Goal: Information Seeking & Learning: Learn about a topic

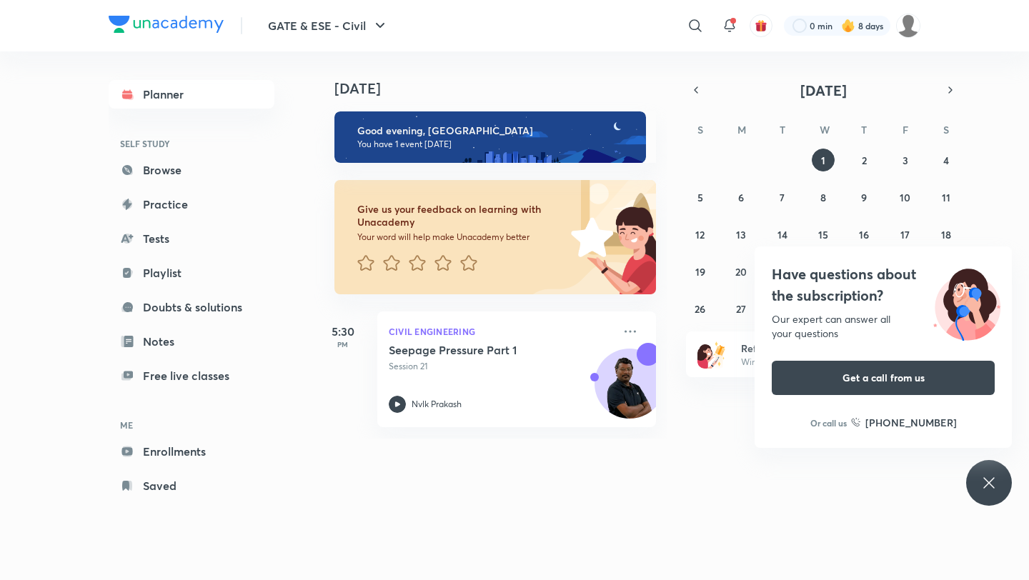
click at [983, 503] on div "Have questions about the subscription? Our expert can answer all your questions…" at bounding box center [989, 483] width 46 height 46
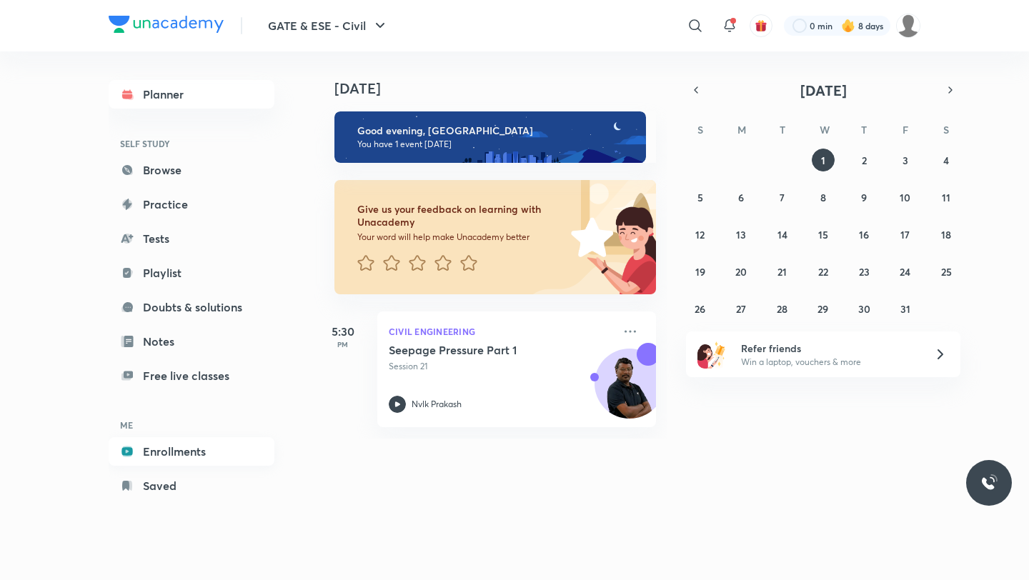
click at [211, 459] on link "Enrollments" at bounding box center [192, 451] width 166 height 29
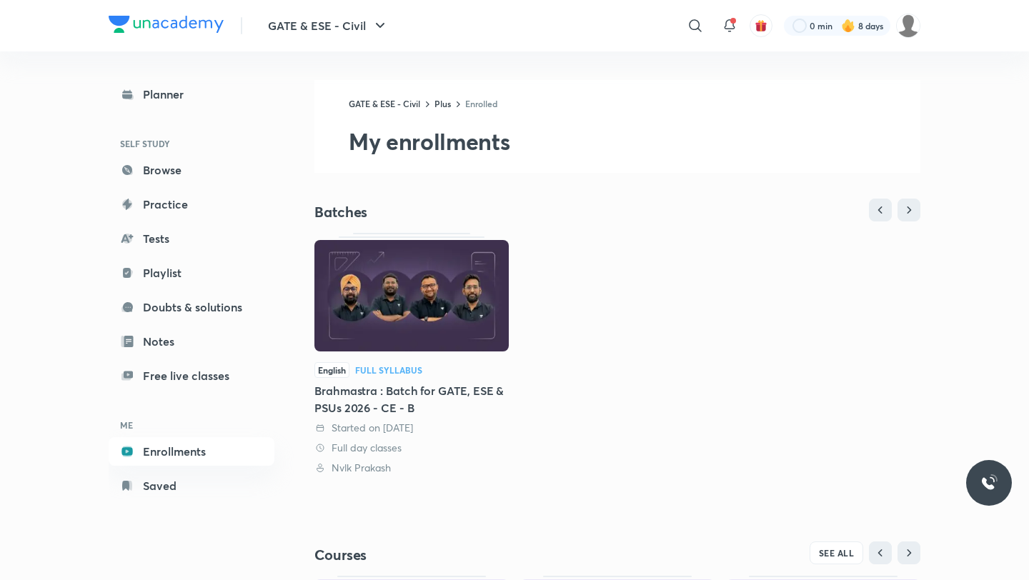
scroll to position [244, 0]
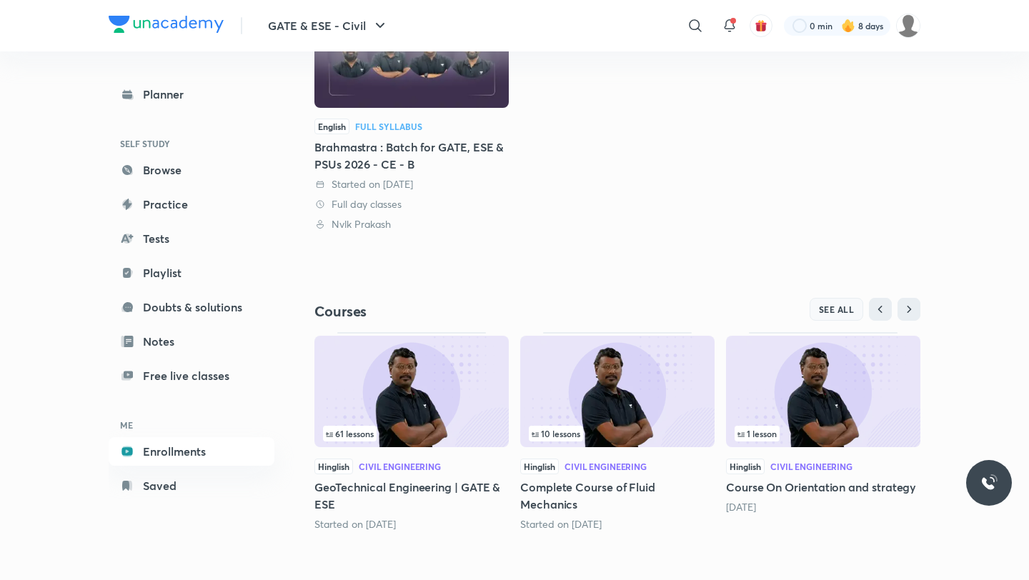
click at [834, 316] on button "SEE ALL" at bounding box center [836, 309] width 54 height 23
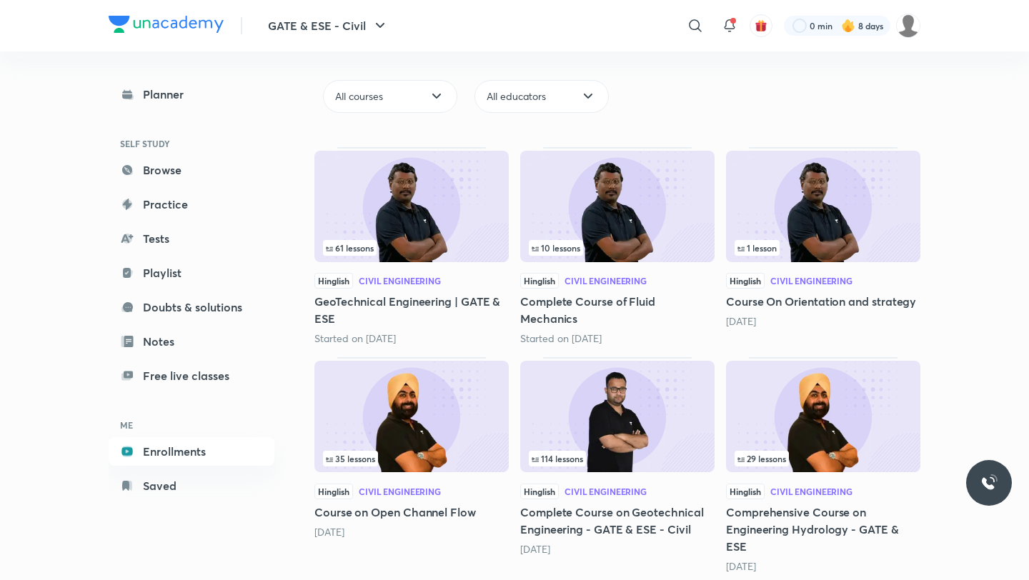
scroll to position [356, 0]
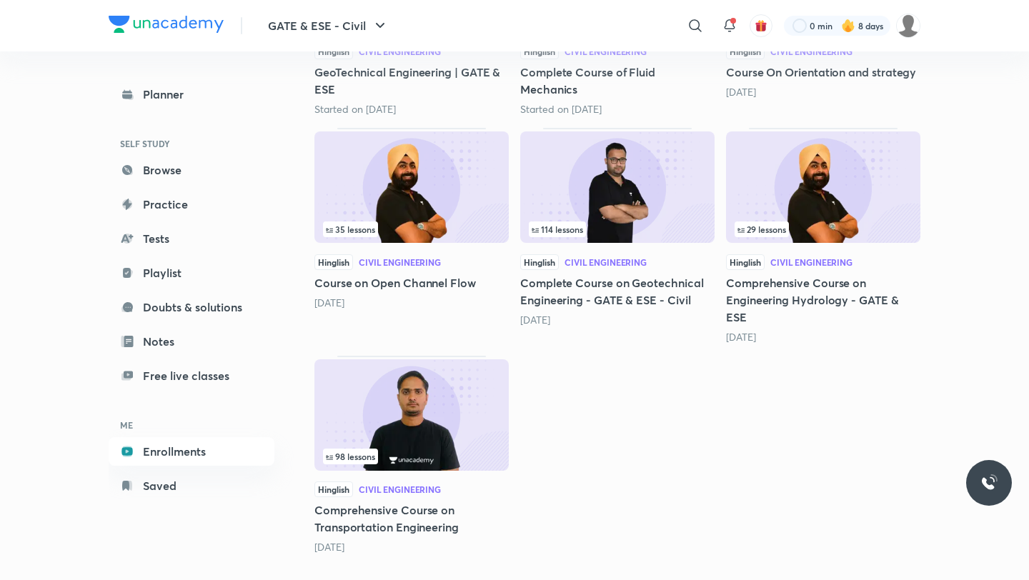
click at [435, 439] on img at bounding box center [411, 414] width 194 height 111
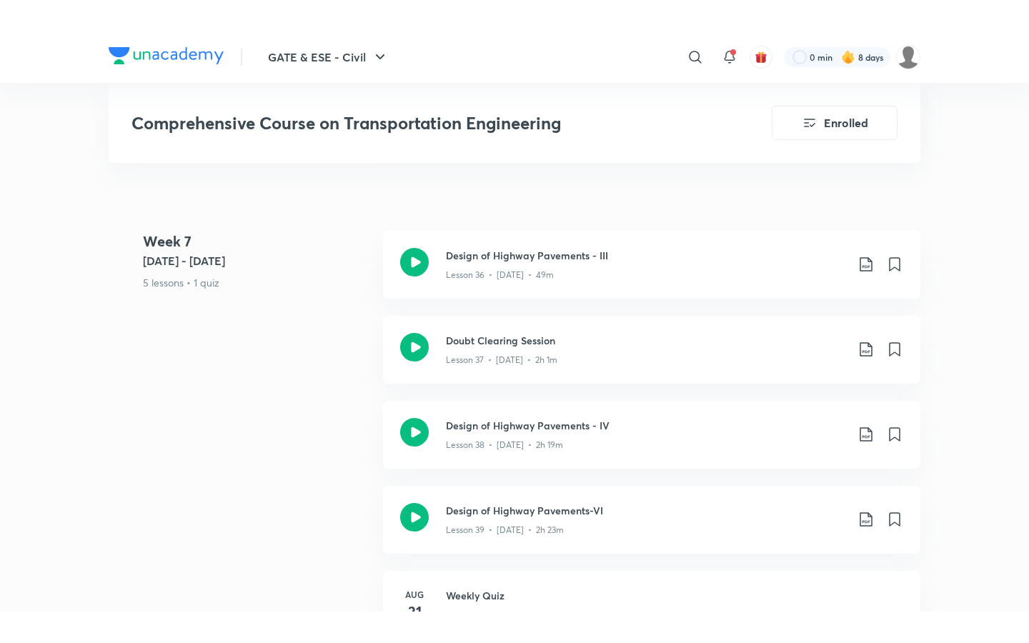
scroll to position [4785, 0]
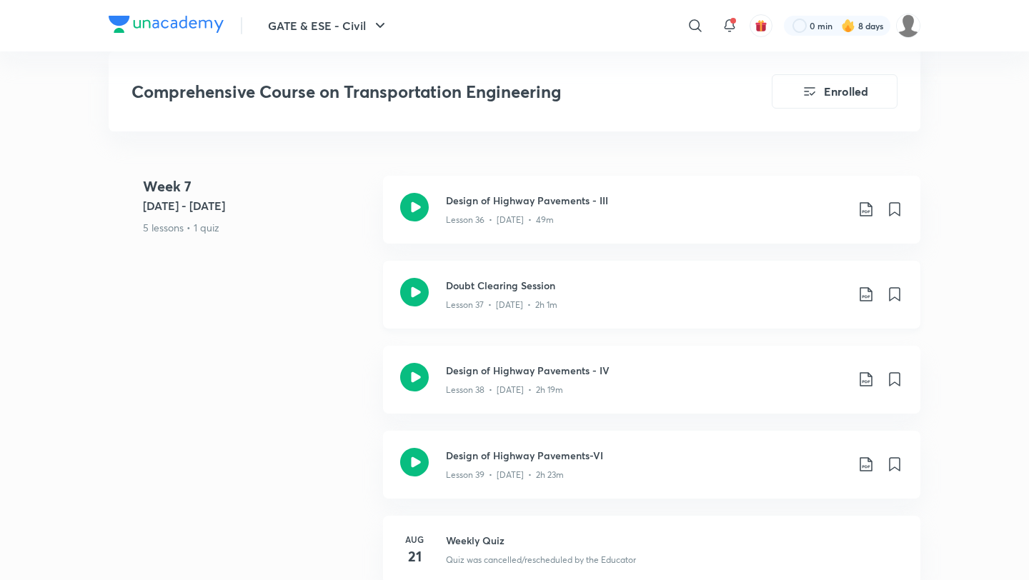
click at [541, 293] on div "Lesson 37 • [DATE] • 2h 1m" at bounding box center [646, 302] width 400 height 19
